Goal: Information Seeking & Learning: Learn about a topic

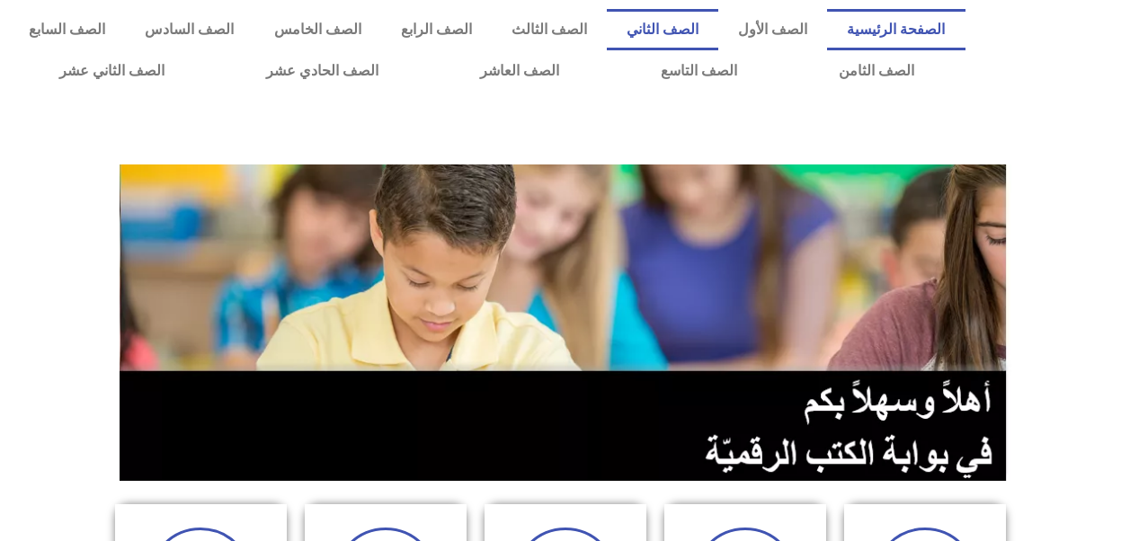
click at [692, 31] on link "الصف الثاني" at bounding box center [662, 29] width 111 height 41
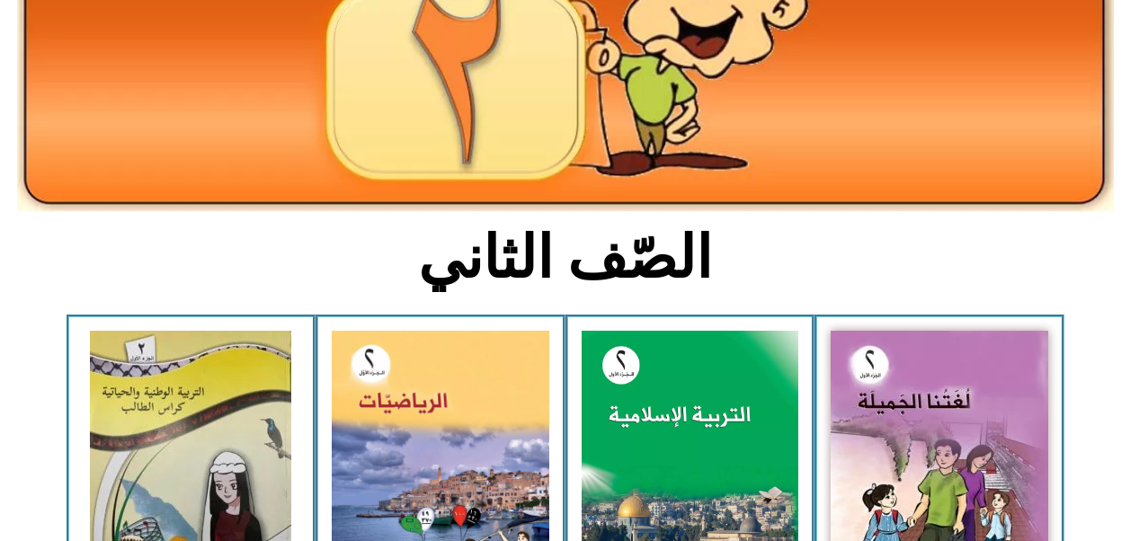
scroll to position [247, 0]
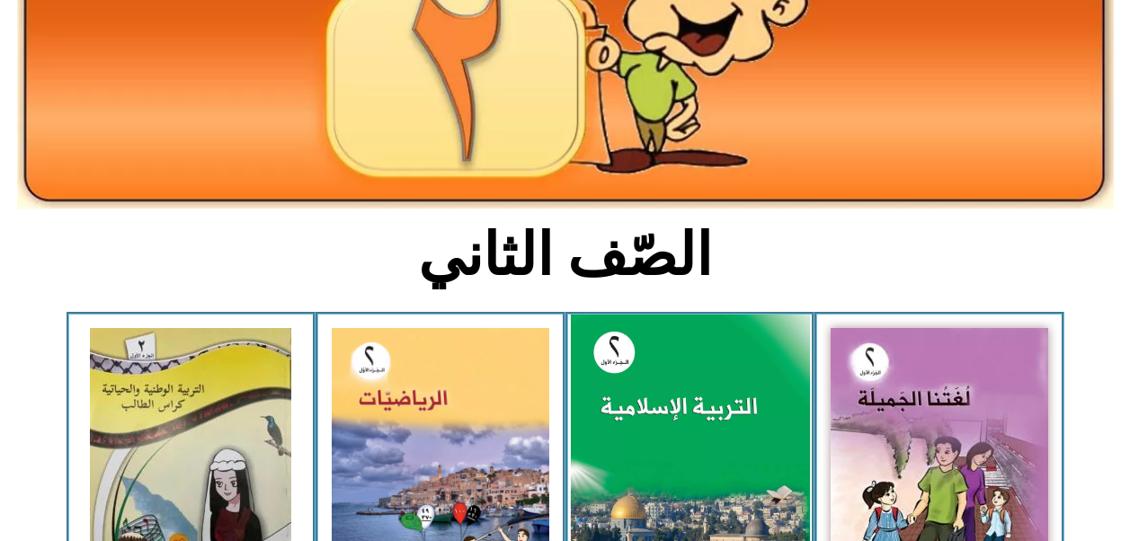
click at [690, 412] on img at bounding box center [689, 463] width 239 height 297
click at [708, 409] on img at bounding box center [689, 463] width 239 height 297
click at [635, 392] on img at bounding box center [689, 463] width 239 height 297
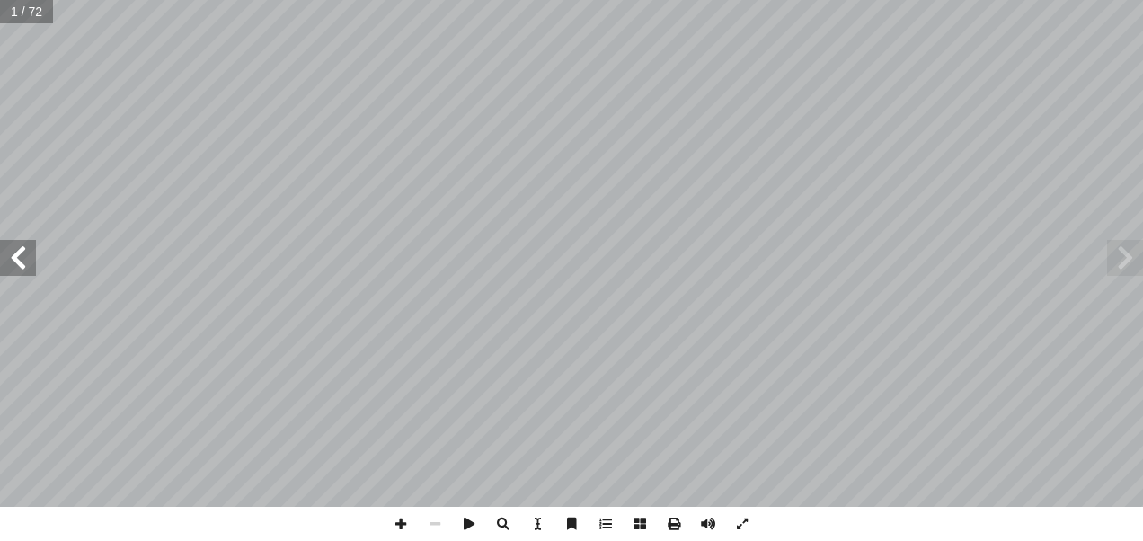
click at [22, 254] on span at bounding box center [18, 258] width 36 height 36
click at [24, 255] on span at bounding box center [18, 258] width 36 height 36
click at [8, 265] on span at bounding box center [18, 258] width 36 height 36
click at [9, 249] on span at bounding box center [18, 258] width 36 height 36
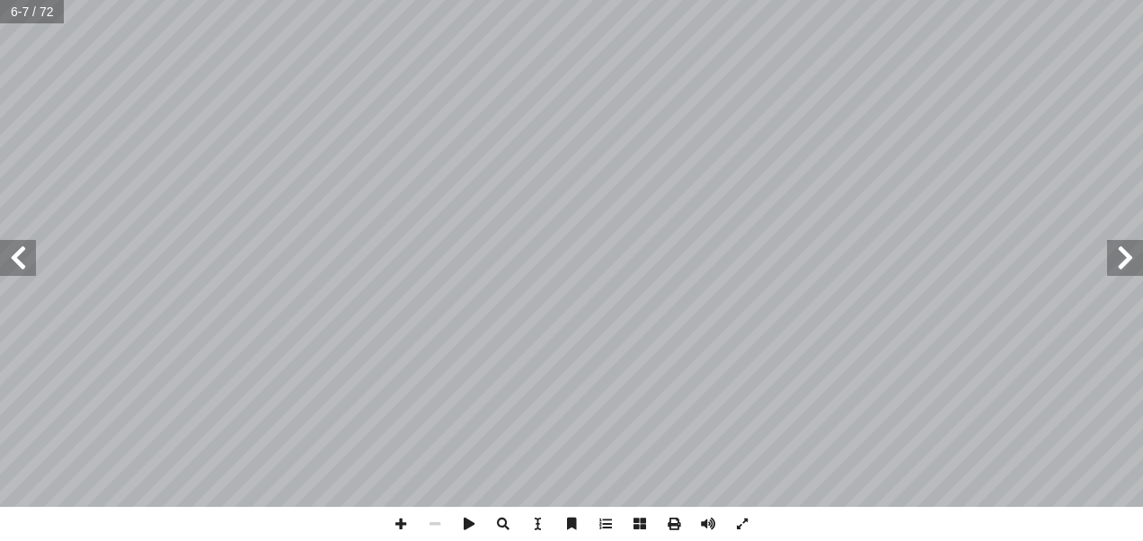
click at [26, 261] on span at bounding box center [18, 258] width 36 height 36
click at [22, 253] on span at bounding box center [18, 258] width 36 height 36
click at [14, 249] on span at bounding box center [18, 258] width 36 height 36
click at [17, 254] on span at bounding box center [18, 258] width 36 height 36
